Goal: Communication & Community: Answer question/provide support

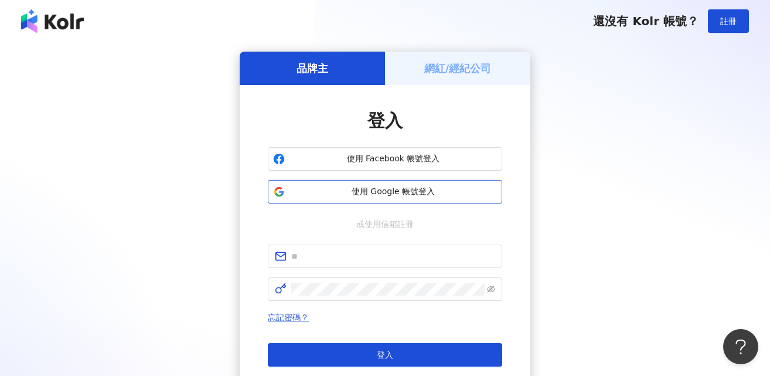
click at [408, 186] on span "使用 Google 帳號登入" at bounding box center [393, 192] width 207 height 12
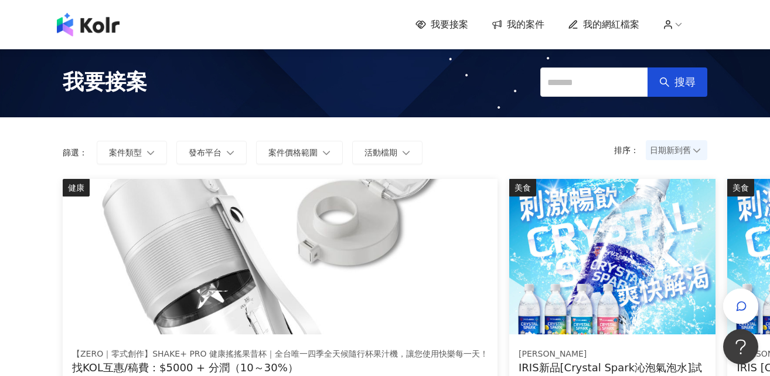
click at [526, 26] on span "我的案件" at bounding box center [526, 24] width 38 height 13
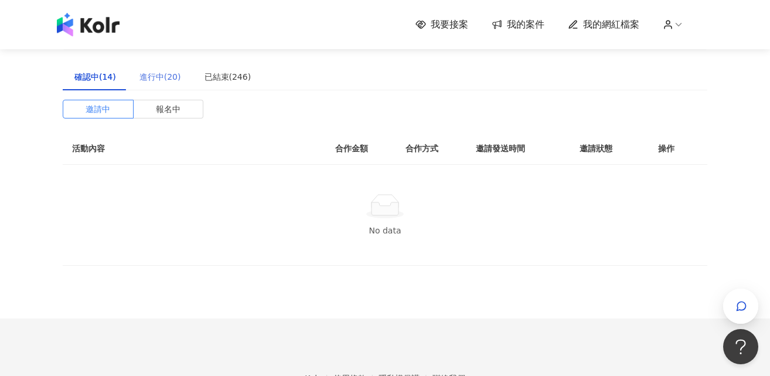
click at [134, 81] on div "進行中(20)" at bounding box center [160, 76] width 65 height 27
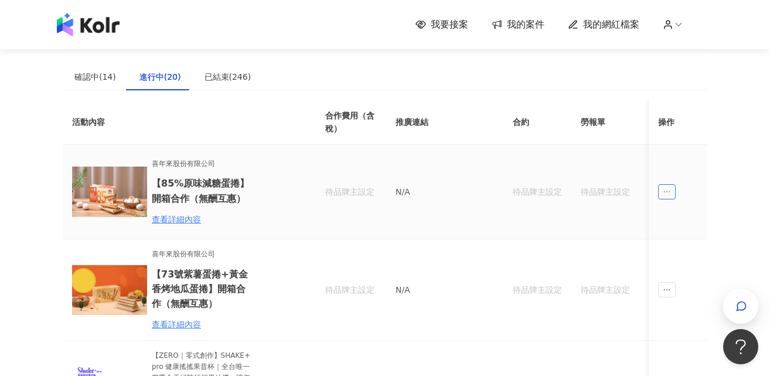
click at [668, 191] on icon "ellipsis" at bounding box center [667, 192] width 8 height 8
click at [682, 240] on div "傳訊" at bounding box center [688, 244] width 41 height 13
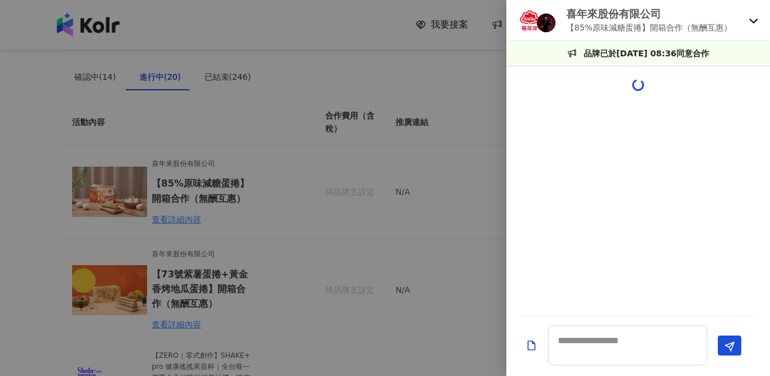
scroll to position [319, 0]
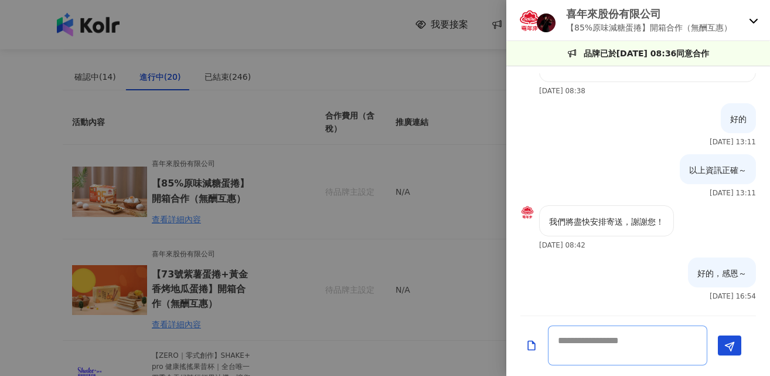
click at [618, 343] on textarea at bounding box center [627, 345] width 159 height 40
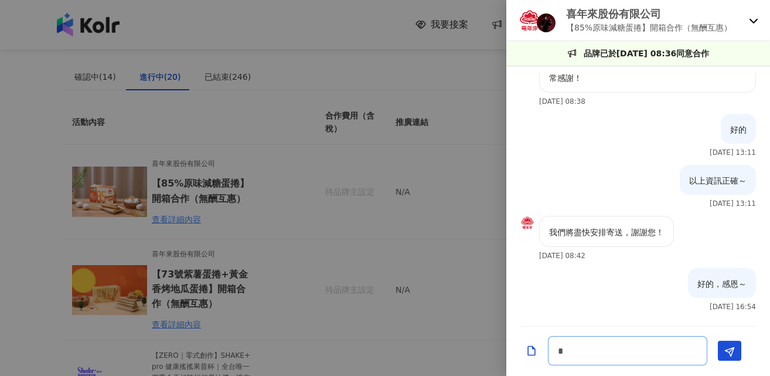
scroll to position [308, 0]
type textarea "**********"
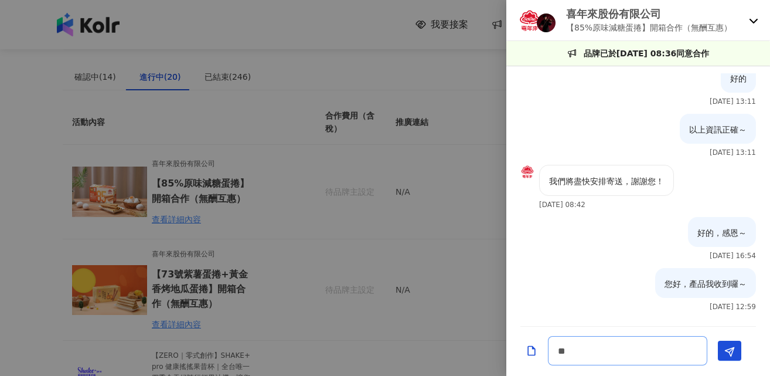
scroll to position [359, 0]
type textarea "**********"
click at [726, 354] on icon "Send" at bounding box center [729, 351] width 11 height 11
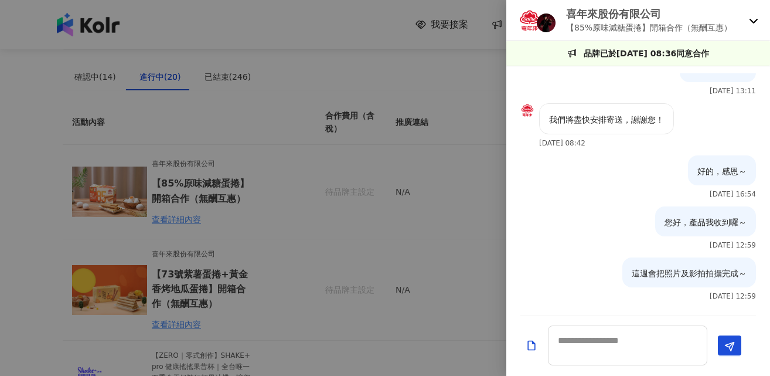
click at [451, 83] on div at bounding box center [385, 188] width 770 height 376
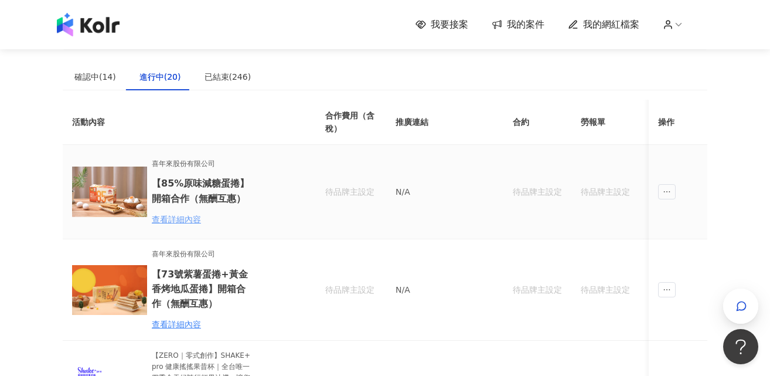
click at [168, 221] on div "查看詳細內容" at bounding box center [203, 219] width 103 height 13
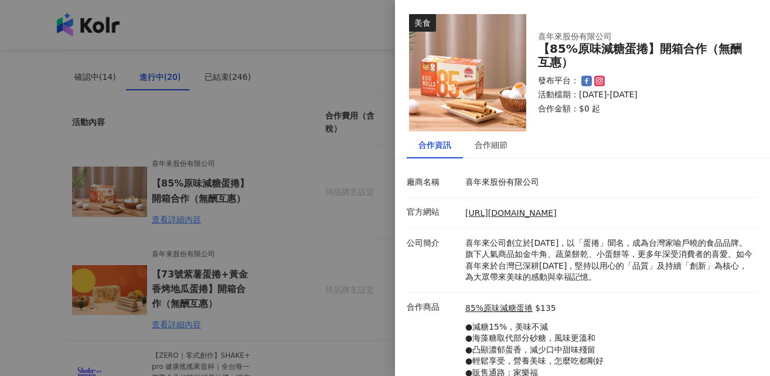
scroll to position [40, 0]
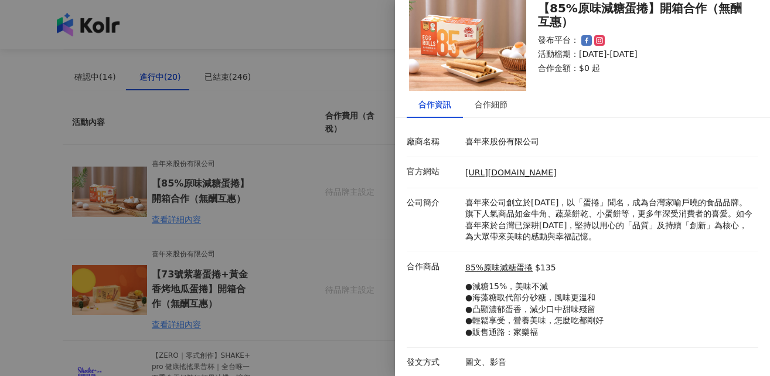
click at [362, 276] on div at bounding box center [385, 188] width 770 height 376
